Goal: Transaction & Acquisition: Obtain resource

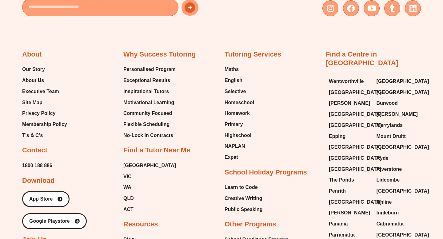
scroll to position [2633, 0]
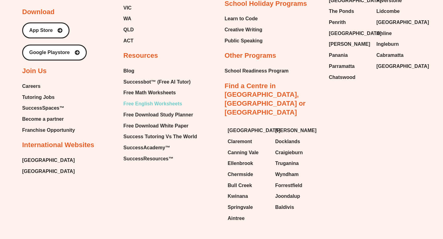
click at [152, 99] on span "Free English Worksheets" at bounding box center [152, 103] width 59 height 9
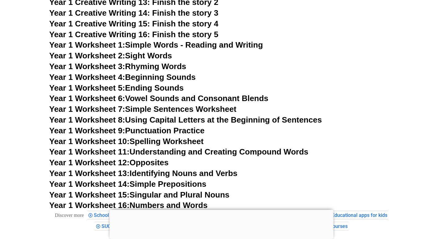
scroll to position [1441, 0]
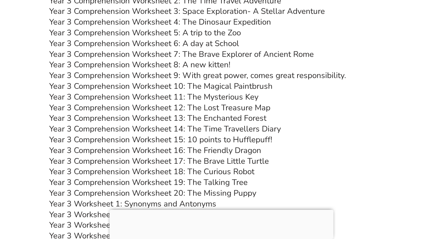
scroll to position [2101, 0]
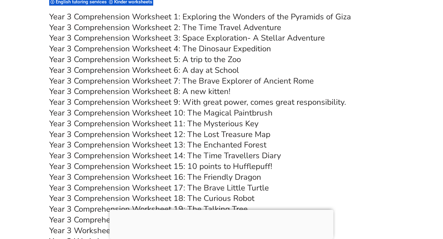
click at [219, 151] on link "Year 3 Comprehension Worksheet 14: The Time Travellers Diary" at bounding box center [165, 155] width 232 height 11
click at [219, 145] on link "Year 3 Comprehension Worksheet 13: The Enchanted Forest" at bounding box center [157, 145] width 217 height 11
